Goal: Task Accomplishment & Management: Manage account settings

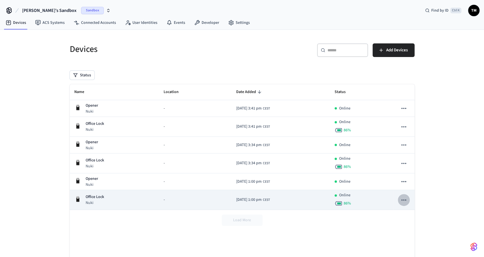
click at [403, 200] on icon "sticky table" at bounding box center [403, 199] width 7 height 7
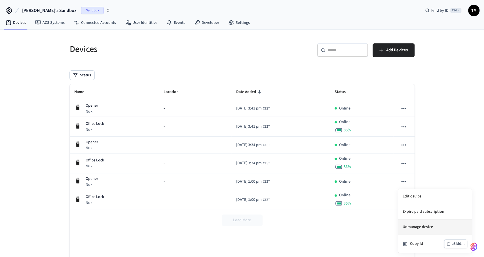
click at [410, 229] on li "Unmanage device" at bounding box center [435, 226] width 74 height 15
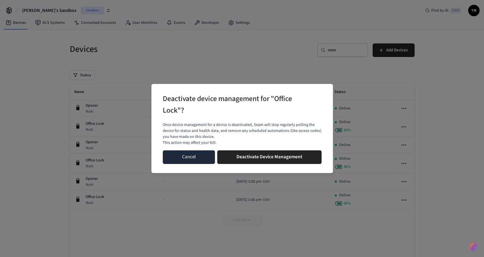
click at [195, 156] on button "Cancel" at bounding box center [189, 157] width 52 height 14
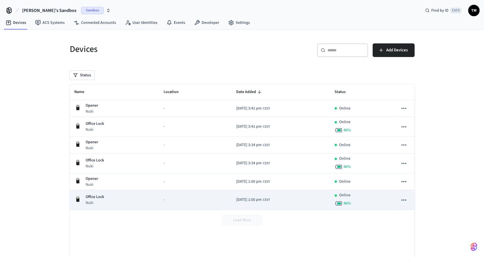
click at [399, 199] on button "sticky table" at bounding box center [403, 200] width 12 height 12
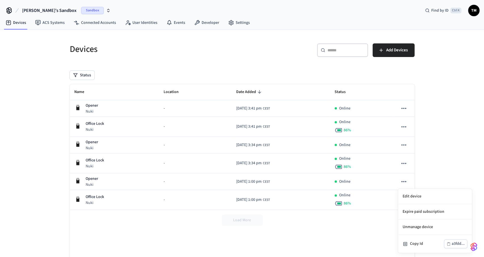
click at [401, 106] on div at bounding box center [242, 128] width 484 height 257
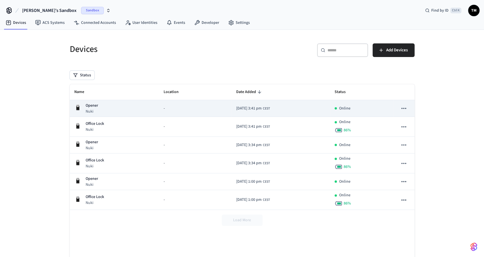
click at [408, 107] on button "sticky table" at bounding box center [403, 108] width 12 height 12
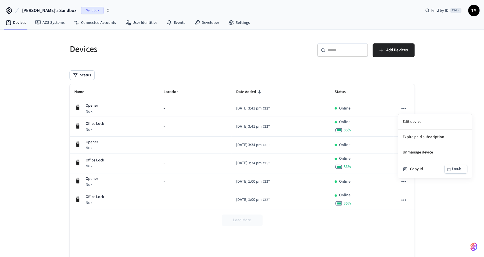
click at [312, 227] on div at bounding box center [242, 128] width 484 height 257
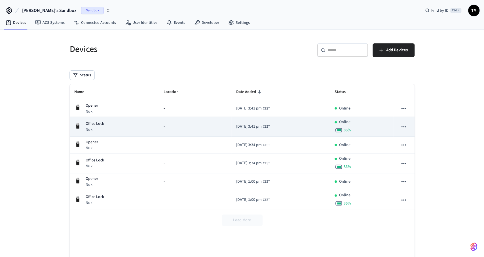
click at [405, 126] on icon "sticky table" at bounding box center [403, 126] width 7 height 7
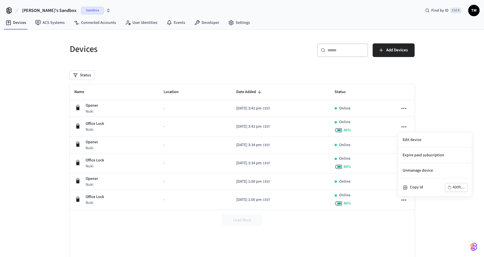
click at [318, 214] on div at bounding box center [242, 128] width 484 height 257
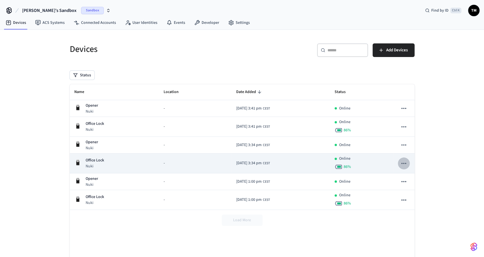
click at [406, 161] on icon "sticky table" at bounding box center [403, 163] width 7 height 7
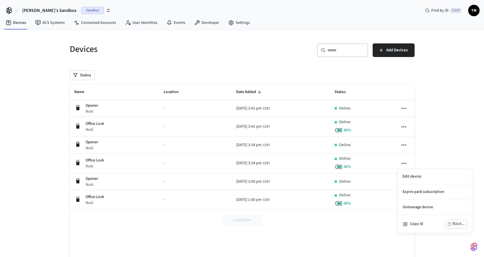
click at [319, 220] on div at bounding box center [242, 128] width 484 height 257
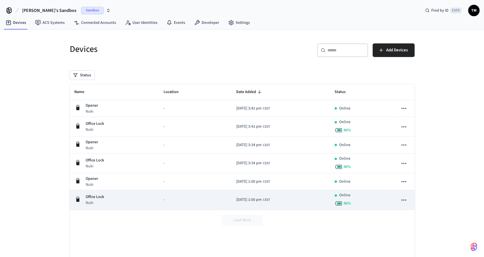
click at [403, 196] on icon "sticky table" at bounding box center [403, 199] width 7 height 7
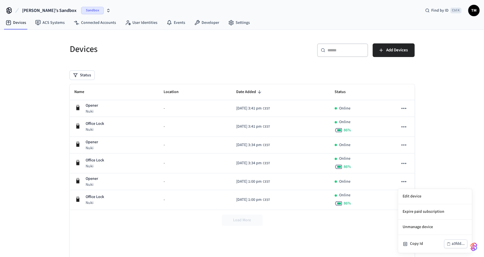
click at [341, 230] on div at bounding box center [242, 128] width 484 height 257
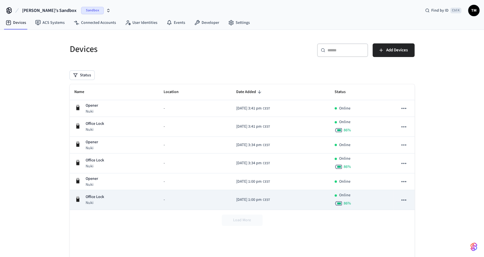
click at [404, 198] on icon "sticky table" at bounding box center [403, 199] width 7 height 7
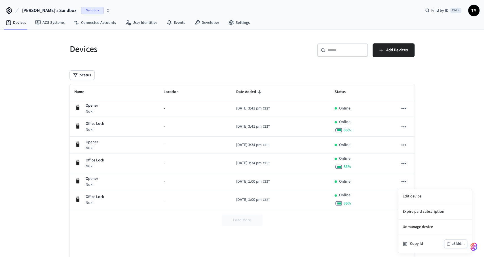
click at [432, 151] on div at bounding box center [242, 128] width 484 height 257
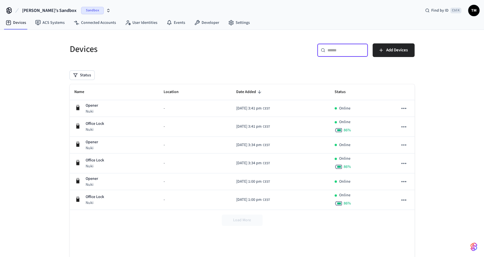
click at [336, 52] on input "text" at bounding box center [345, 50] width 37 height 6
click at [276, 50] on div "​ ​ Add Devices" at bounding box center [329, 52] width 169 height 18
click at [232, 23] on link "Settings" at bounding box center [239, 23] width 31 height 10
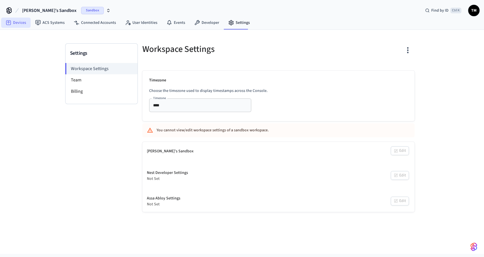
click at [21, 25] on link "Devices" at bounding box center [15, 23] width 29 height 10
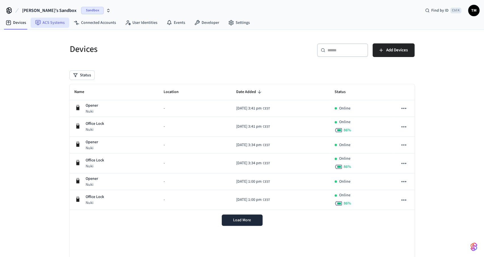
click at [51, 22] on link "ACS Systems" at bounding box center [50, 23] width 39 height 10
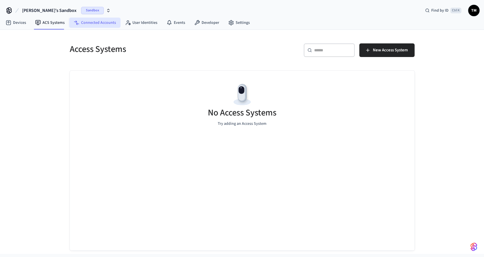
click at [100, 21] on link "Connected Accounts" at bounding box center [94, 23] width 51 height 10
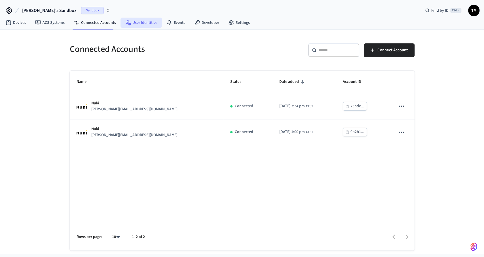
click at [146, 25] on link "User Identities" at bounding box center [140, 23] width 41 height 10
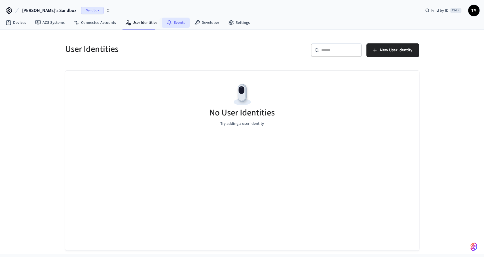
click at [173, 24] on link "Events" at bounding box center [176, 23] width 28 height 10
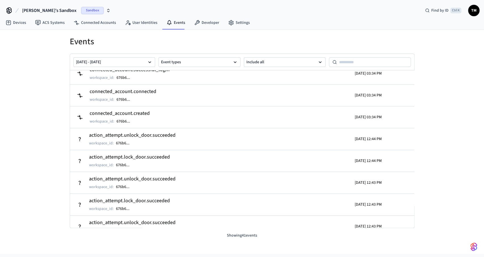
scroll to position [236, 0]
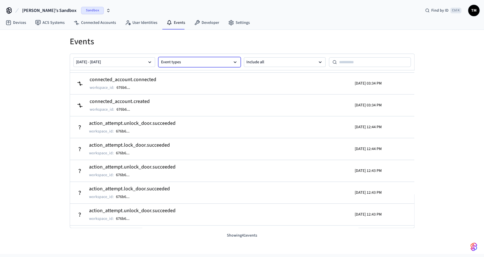
click at [183, 61] on button "Event types" at bounding box center [199, 62] width 82 height 10
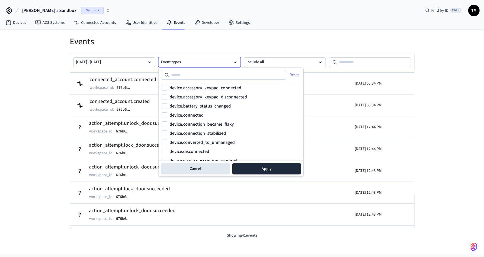
click at [183, 61] on button "Event types" at bounding box center [199, 62] width 82 height 10
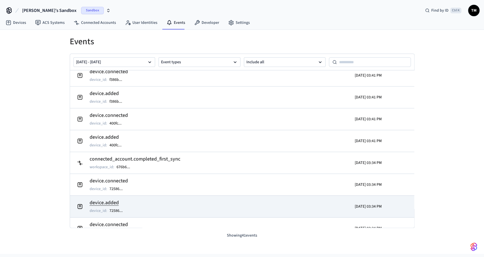
scroll to position [0, 0]
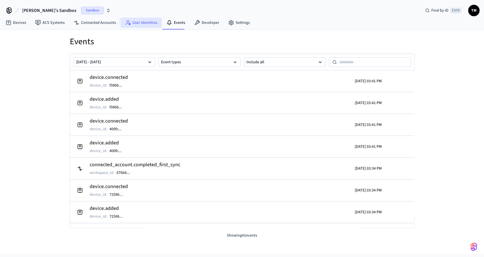
click at [135, 23] on link "User Identities" at bounding box center [140, 23] width 41 height 10
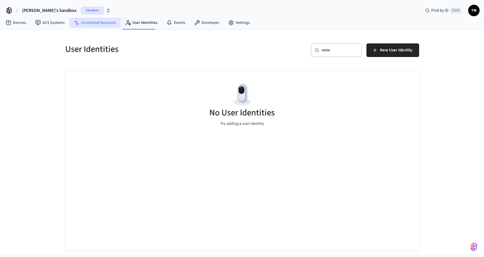
click at [93, 22] on link "Connected Accounts" at bounding box center [94, 23] width 51 height 10
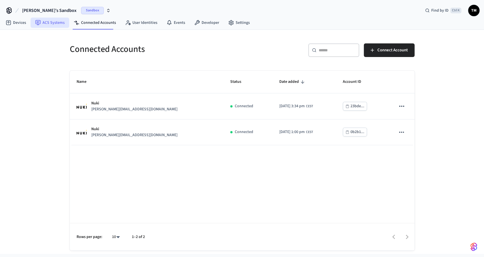
click at [48, 22] on link "ACS Systems" at bounding box center [50, 23] width 39 height 10
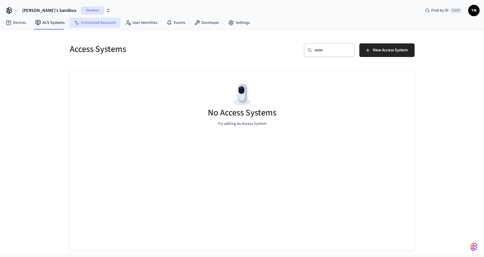
click at [89, 22] on link "Connected Accounts" at bounding box center [94, 23] width 51 height 10
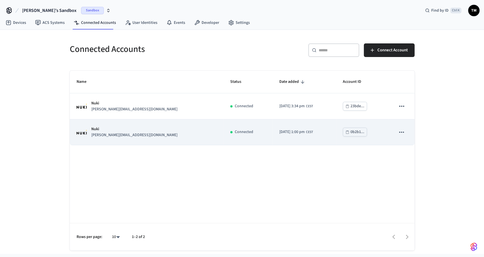
click at [401, 131] on icon "sticky table" at bounding box center [401, 131] width 5 height 1
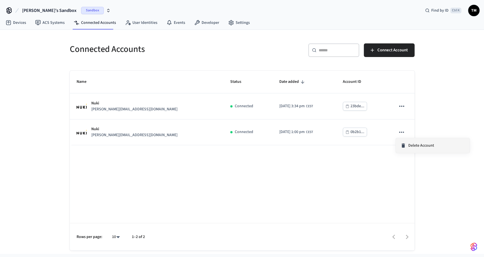
click at [412, 144] on span "Delete Account" at bounding box center [421, 146] width 26 height 6
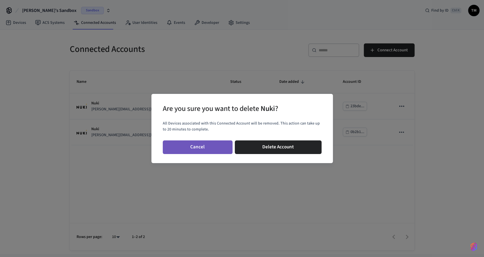
click at [216, 146] on button "Cancel" at bounding box center [198, 147] width 70 height 14
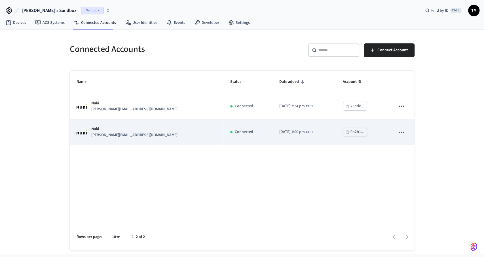
click at [396, 129] on button "sticky table" at bounding box center [401, 132] width 12 height 12
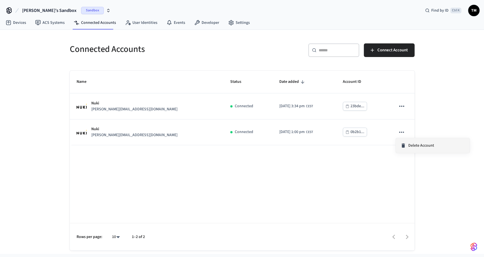
click at [403, 142] on li "Delete Account" at bounding box center [433, 145] width 74 height 15
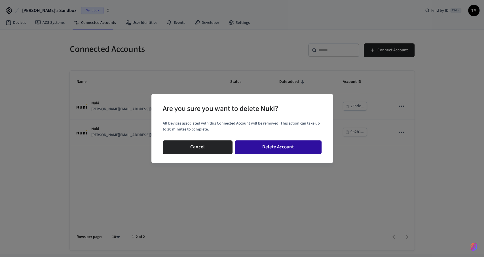
click at [254, 146] on button "Delete Account" at bounding box center [278, 147] width 87 height 14
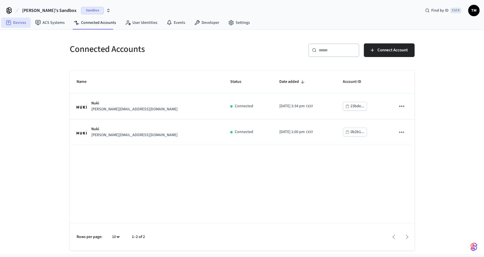
click at [16, 22] on link "Devices" at bounding box center [15, 23] width 29 height 10
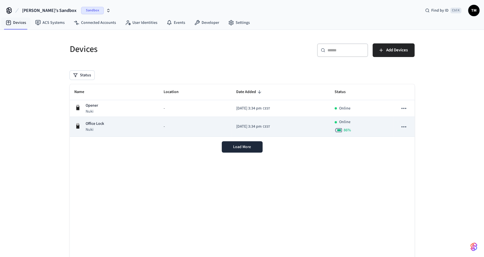
click at [406, 126] on icon "sticky table" at bounding box center [403, 126] width 5 height 1
